Goal: Information Seeking & Learning: Learn about a topic

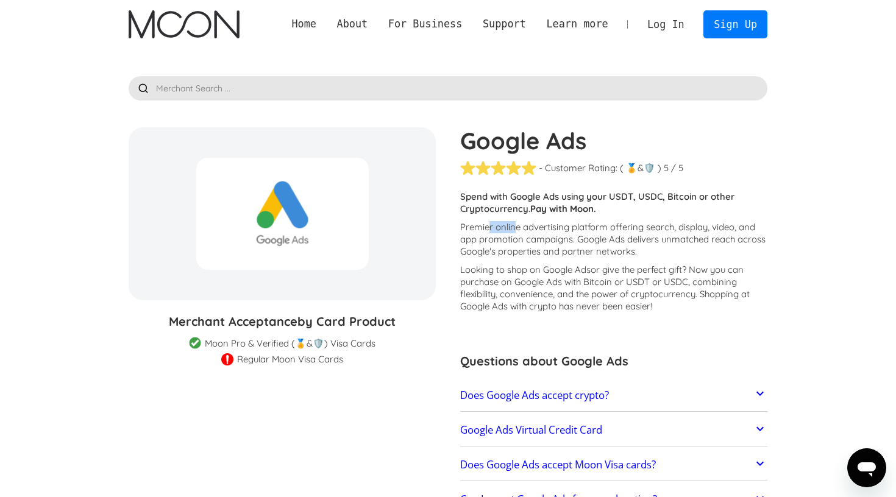
drag, startPoint x: 487, startPoint y: 229, endPoint x: 515, endPoint y: 233, distance: 28.3
click at [515, 233] on p "Premier online advertising platform offering search, display, video, and app pr…" at bounding box center [613, 239] width 307 height 37
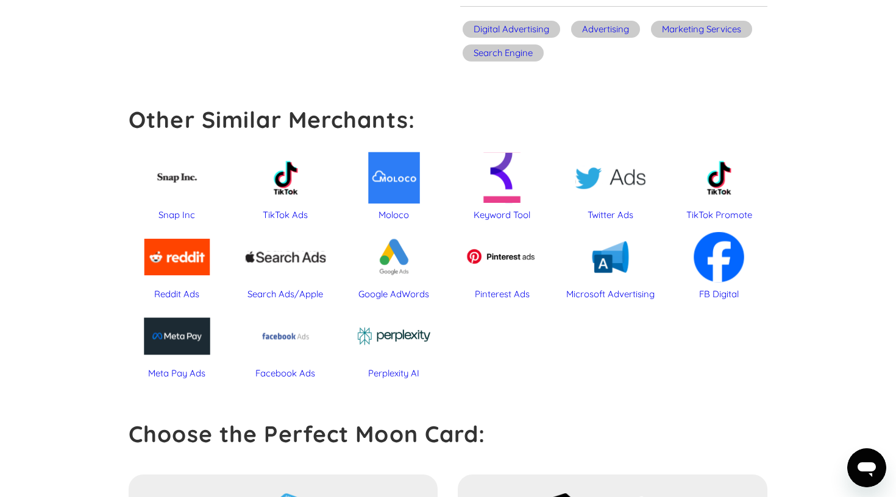
scroll to position [561, 0]
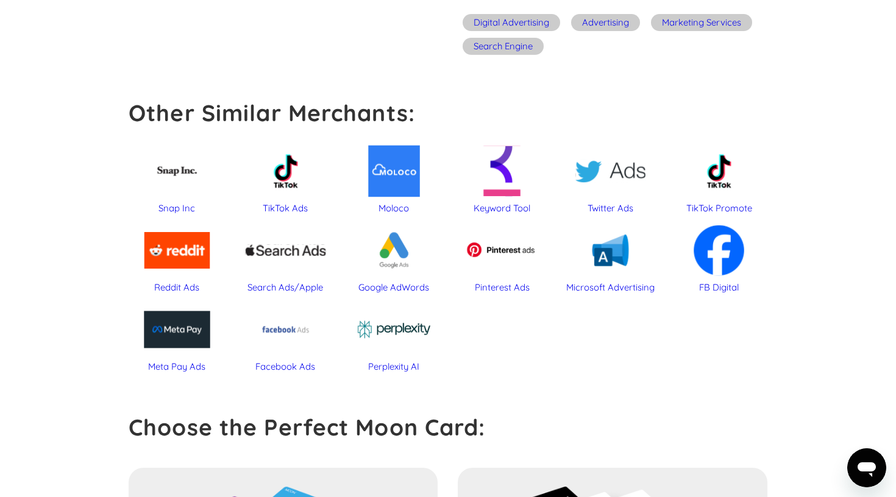
click at [190, 323] on div "Meta Pay Ads" at bounding box center [177, 330] width 96 height 63
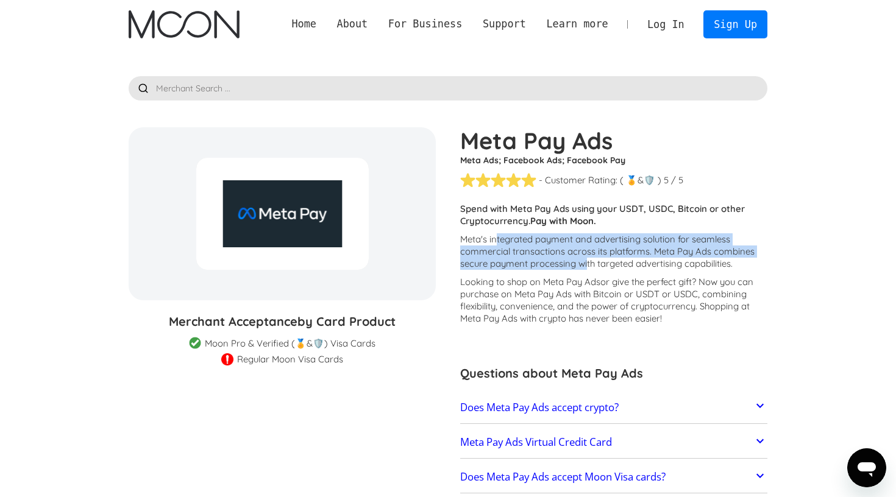
drag, startPoint x: 496, startPoint y: 241, endPoint x: 587, endPoint y: 266, distance: 94.1
click at [587, 266] on p "Meta's integrated payment and advertising solution for seamless commercial tran…" at bounding box center [613, 251] width 307 height 37
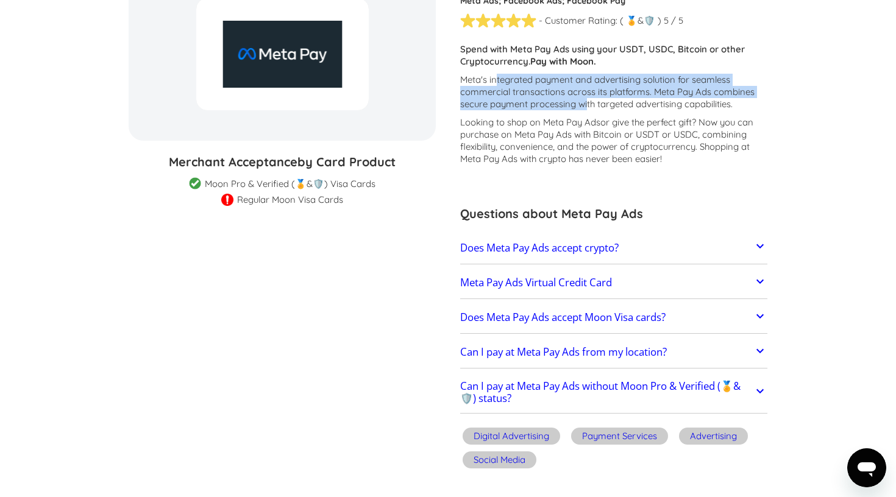
scroll to position [107, 0]
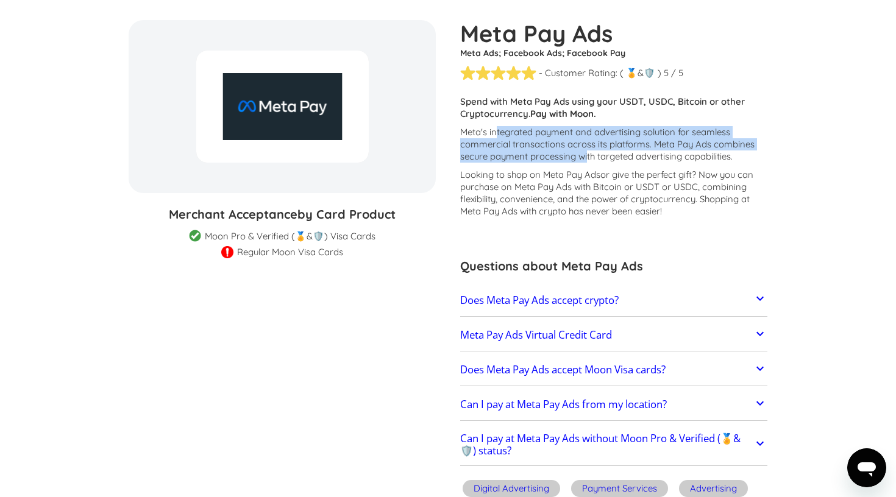
click at [573, 308] on link "Does Meta Pay Ads accept crypto?" at bounding box center [613, 301] width 307 height 26
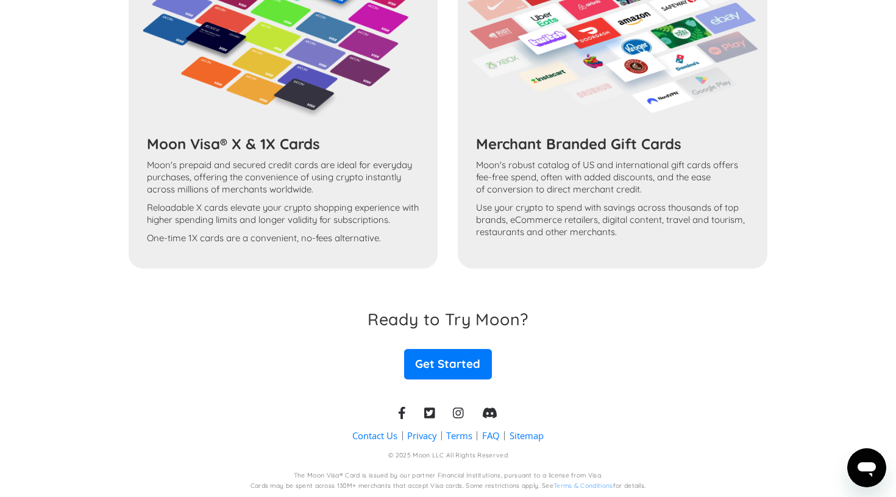
scroll to position [1196, 0]
click at [467, 356] on link "Get Started" at bounding box center [448, 365] width 88 height 30
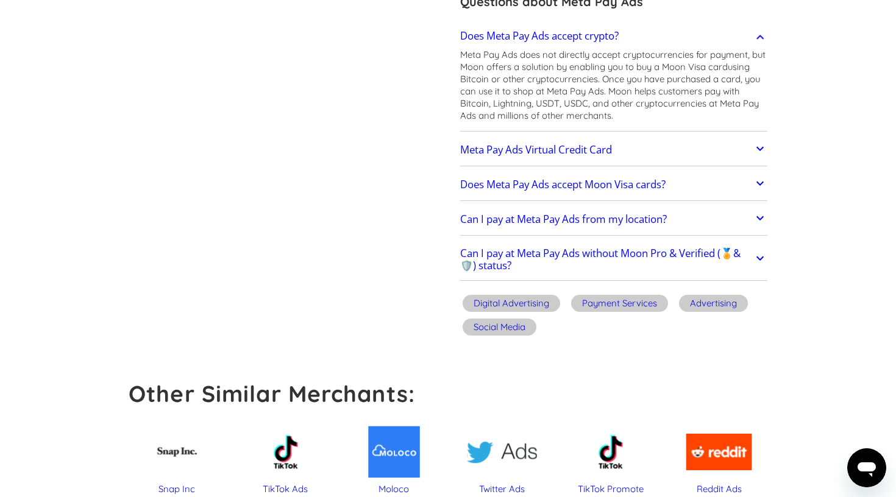
scroll to position [373, 0]
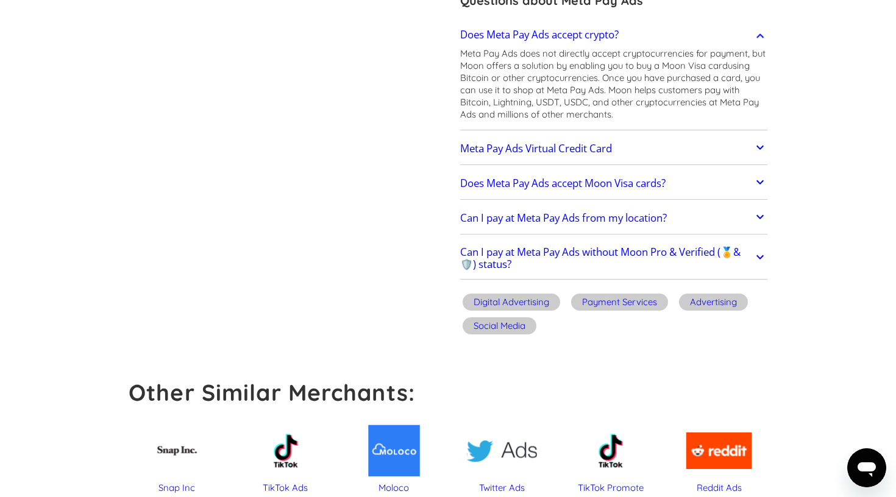
click at [596, 154] on h2 "Meta Pay Ads Virtual Credit Card" at bounding box center [536, 149] width 152 height 12
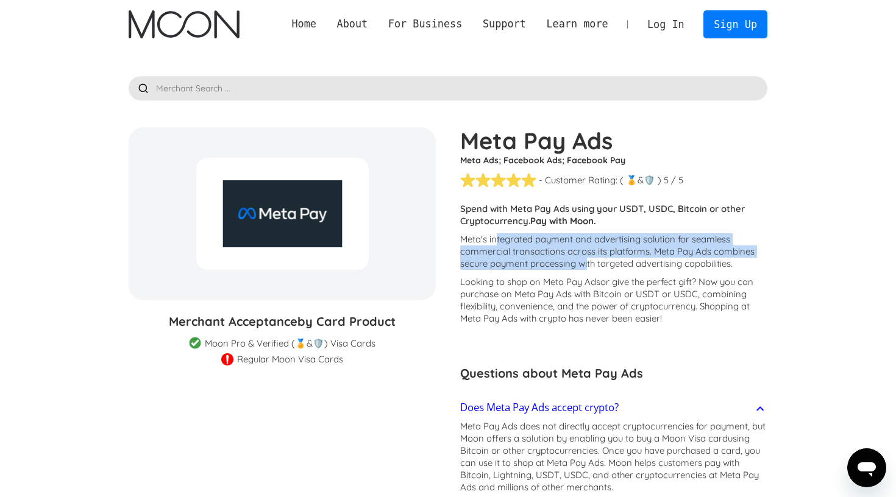
scroll to position [0, 0]
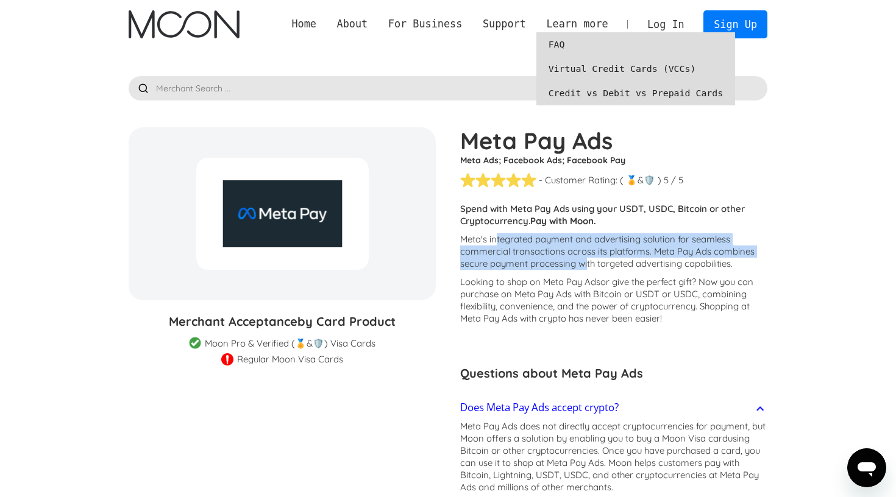
click at [590, 71] on link "Virtual Credit Cards (VCCs)" at bounding box center [635, 69] width 199 height 24
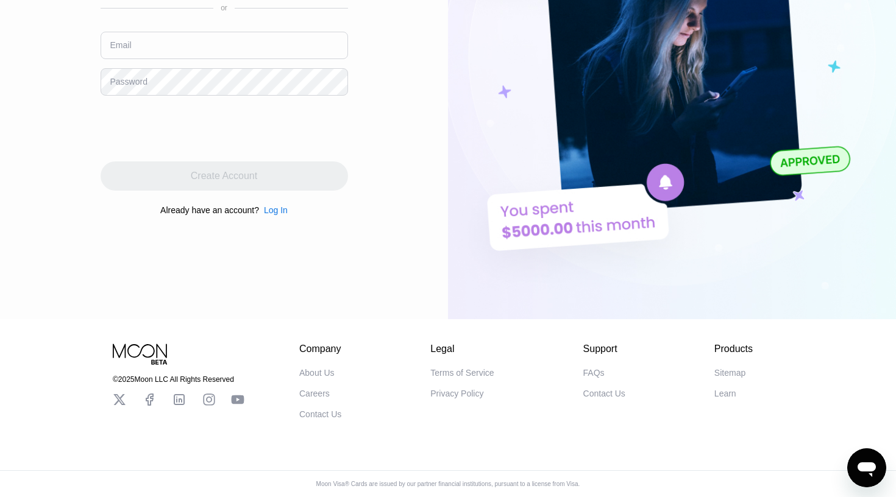
scroll to position [230, 0]
click at [235, 403] on icon at bounding box center [238, 399] width 13 height 9
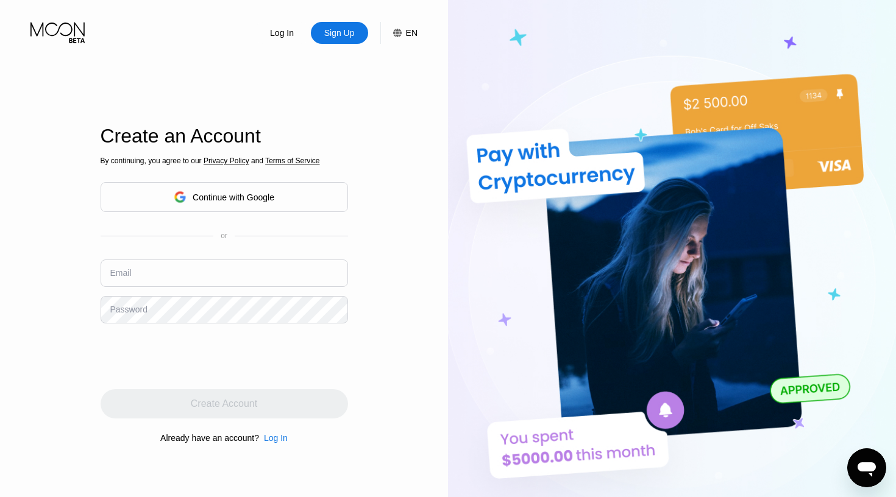
scroll to position [0, 0]
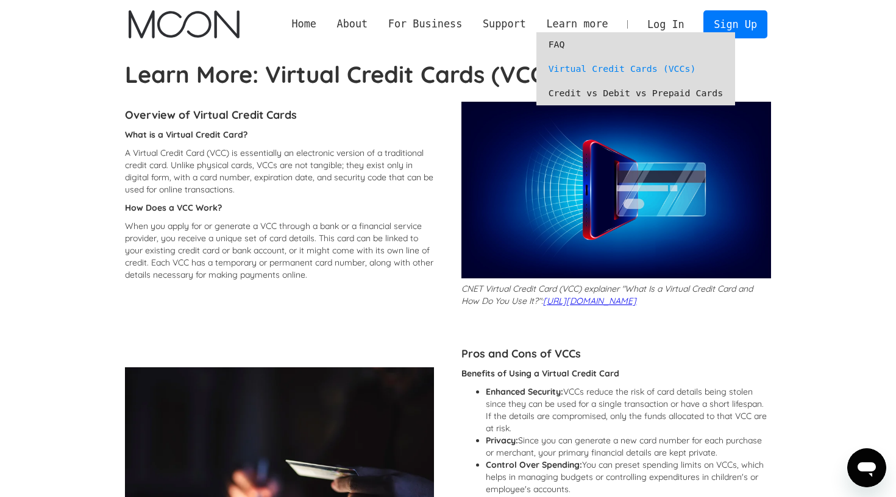
click at [601, 96] on link "Credit vs Debit vs Prepaid Cards" at bounding box center [635, 93] width 199 height 24
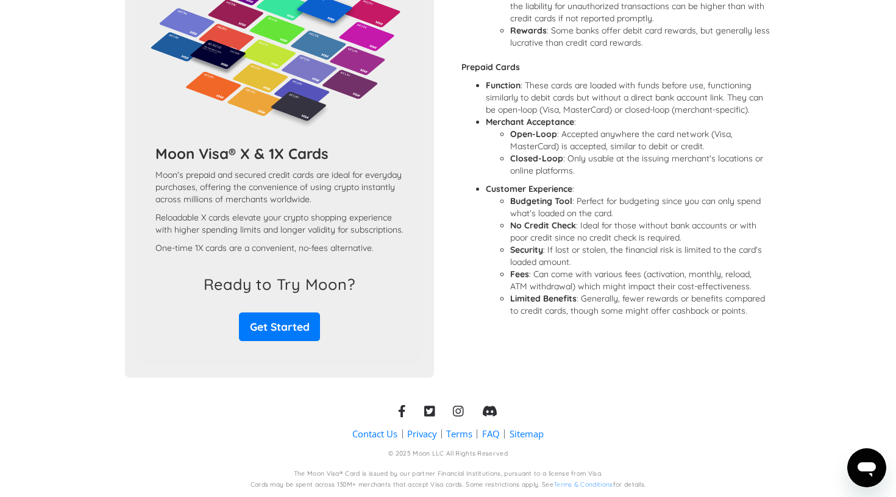
scroll to position [1045, 0]
click at [269, 322] on link "Get Started" at bounding box center [279, 327] width 81 height 29
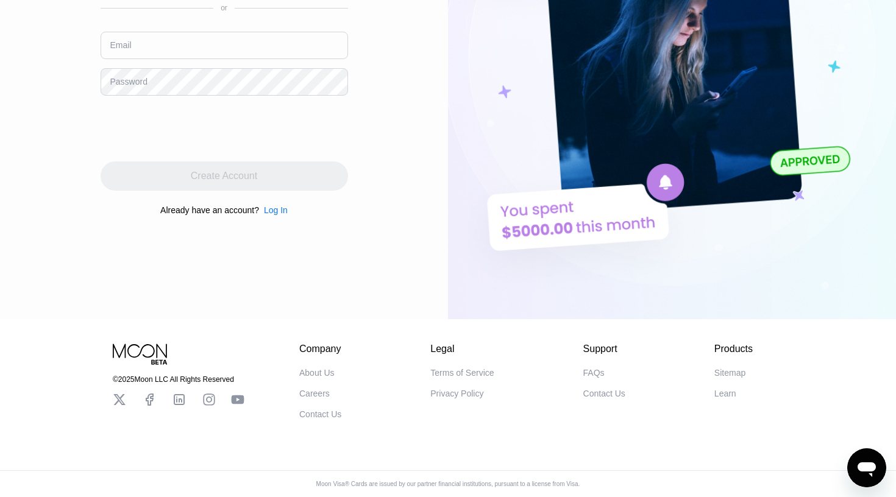
scroll to position [230, 0]
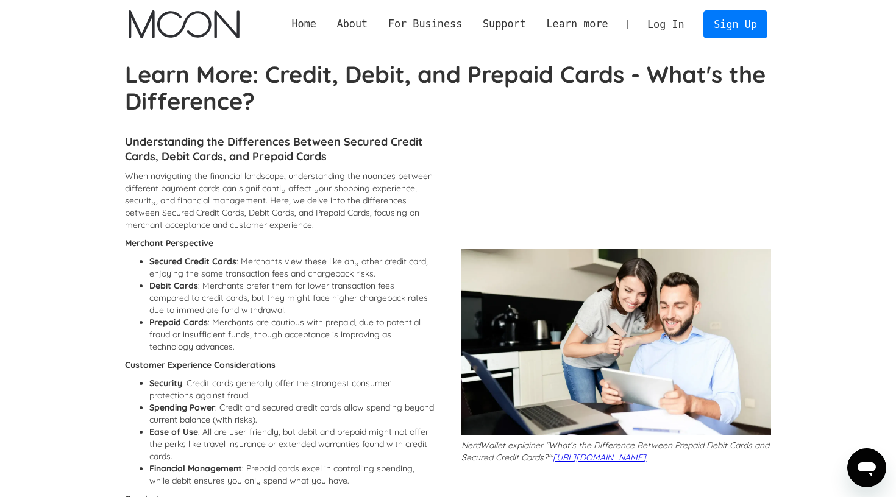
click at [297, 21] on link "Home" at bounding box center [303, 23] width 45 height 15
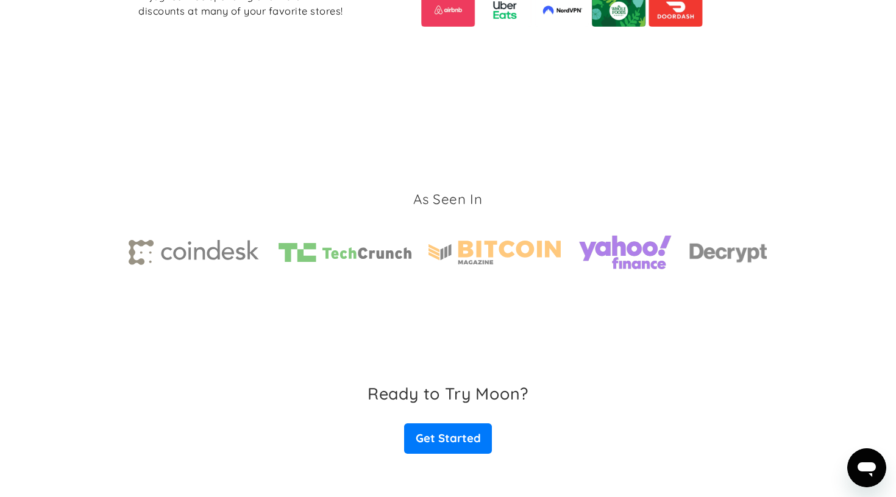
scroll to position [1797, 0]
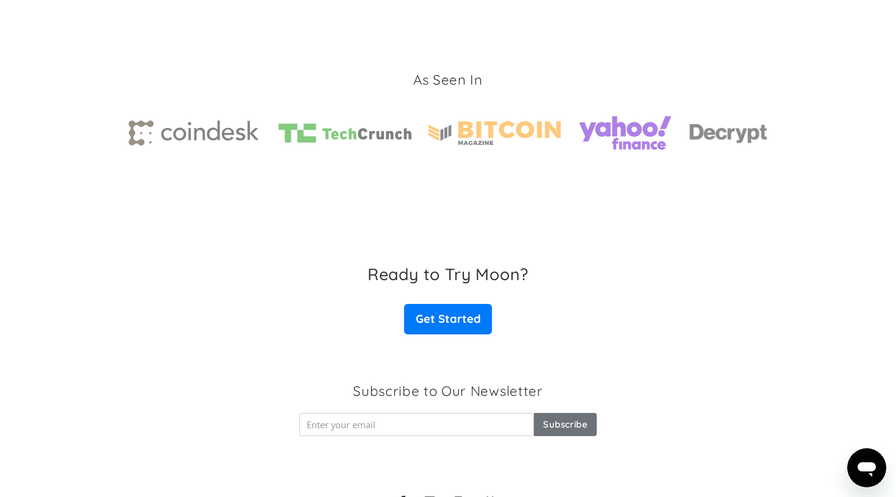
click at [604, 126] on img at bounding box center [625, 133] width 94 height 52
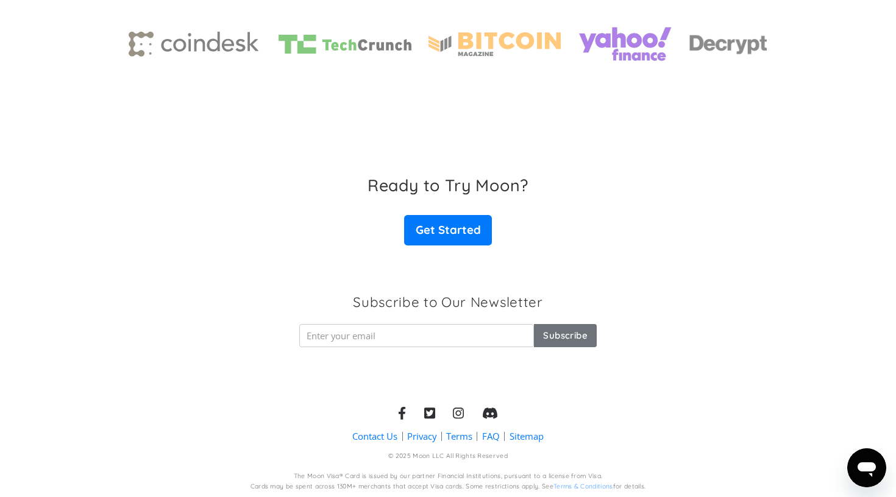
scroll to position [1884, 0]
